Goal: Navigation & Orientation: Understand site structure

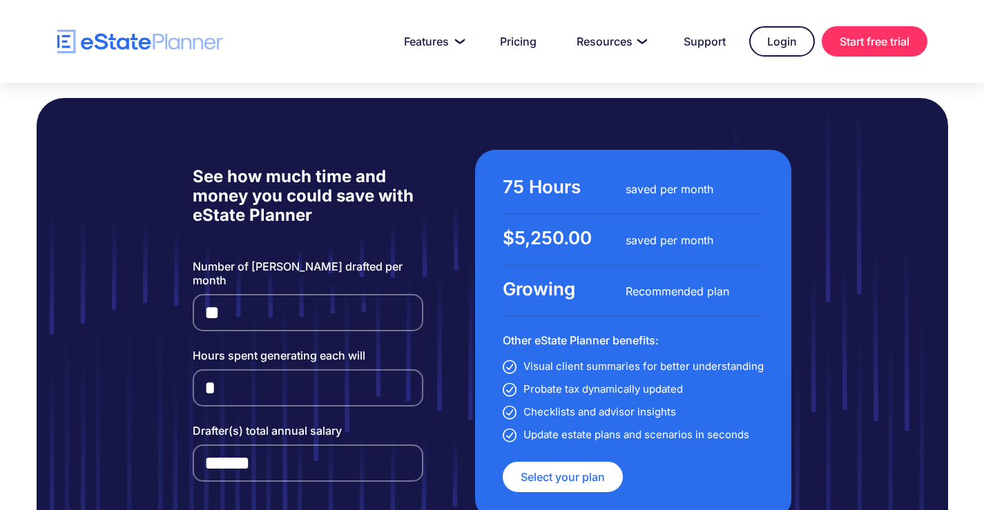
scroll to position [3246, 0]
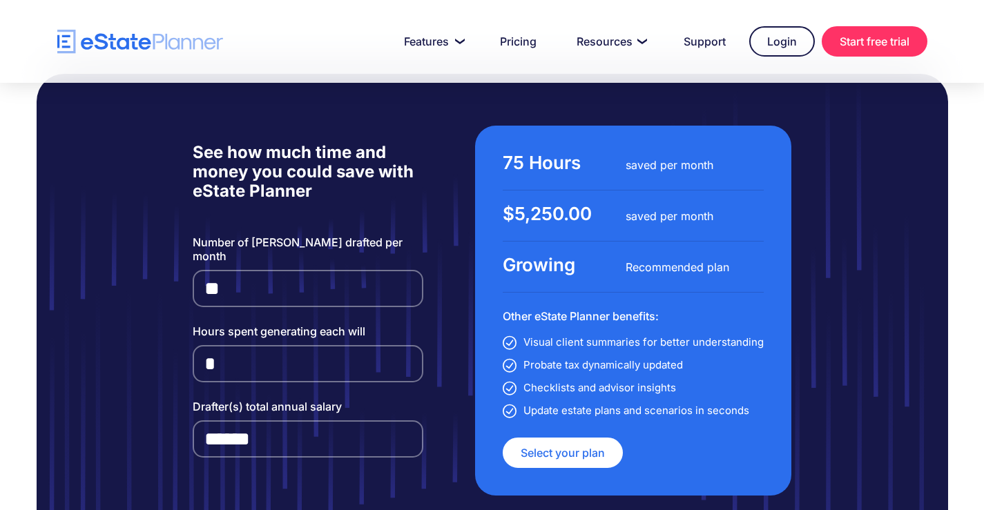
click at [651, 356] on li "Probate tax dynamically updated" at bounding box center [633, 365] width 261 height 19
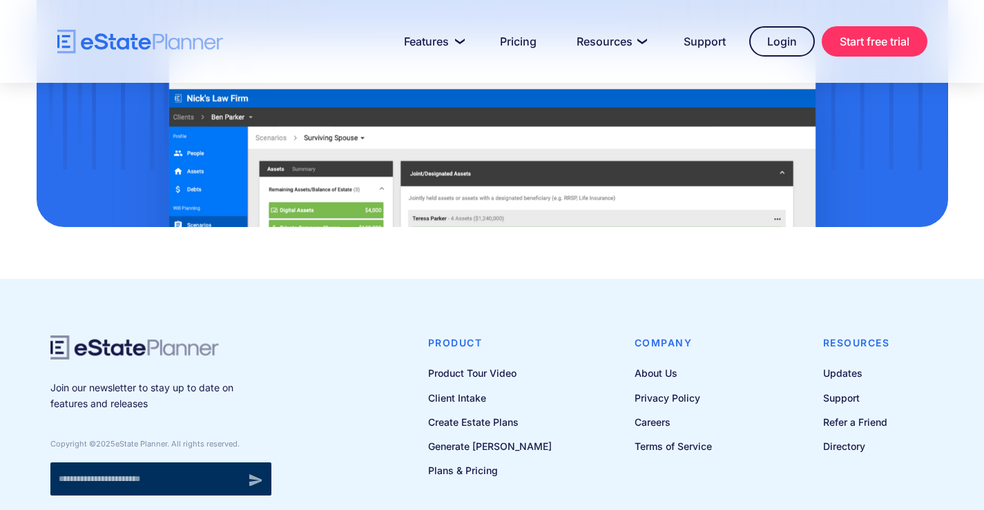
scroll to position [4624, 0]
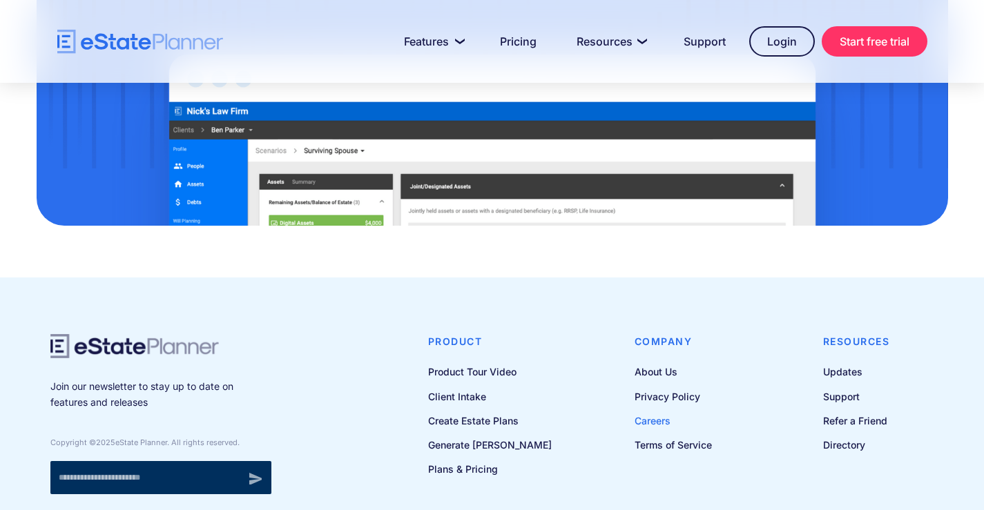
click at [654, 412] on link "Careers" at bounding box center [673, 420] width 77 height 17
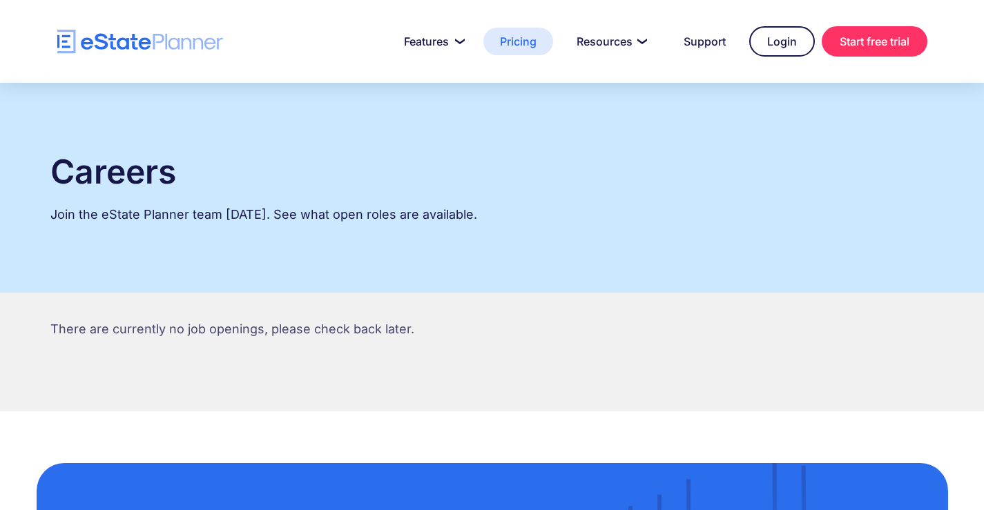
click at [514, 41] on link "Pricing" at bounding box center [518, 42] width 70 height 28
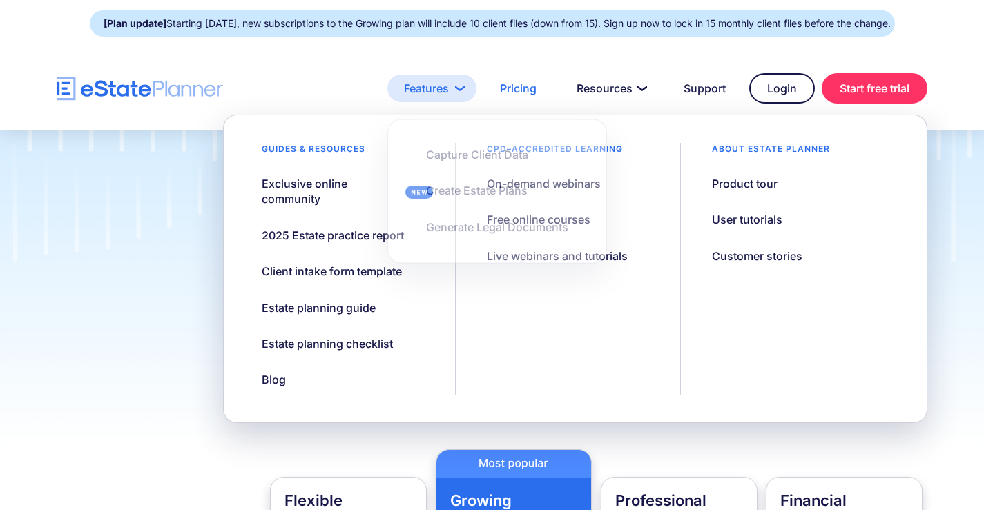
click at [425, 90] on link "Features" at bounding box center [431, 89] width 89 height 28
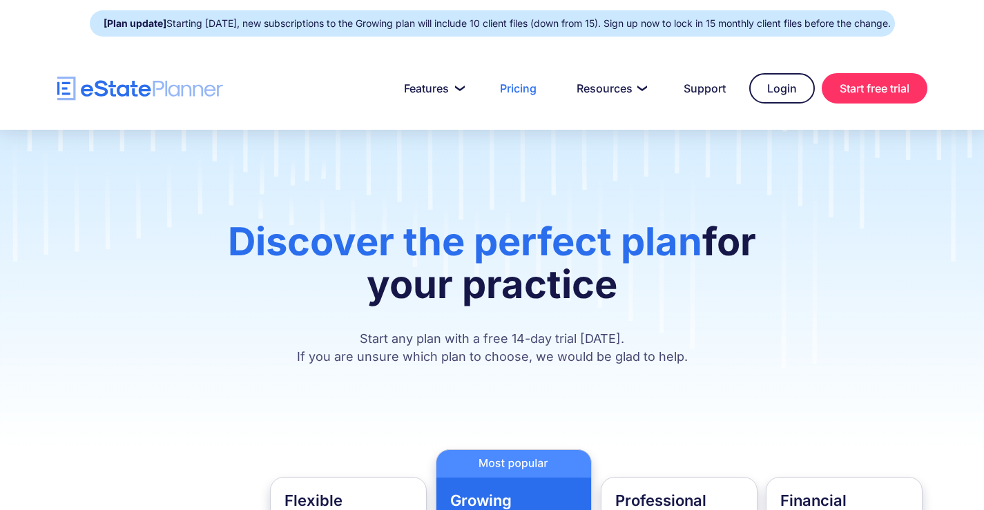
click at [916, 239] on div "Discover the perfect plan for your practice Start any plan with a free 14-day t…" at bounding box center [492, 290] width 984 height 320
